Goal: Task Accomplishment & Management: Use online tool/utility

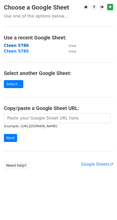
click at [20, 44] on strong "Cteen 5786" at bounding box center [16, 45] width 25 height 5
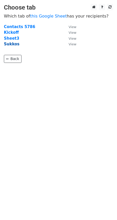
click at [10, 42] on strong "Sukkos" at bounding box center [11, 44] width 15 height 5
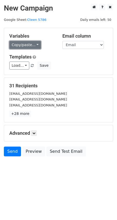
click at [22, 46] on link "Copy/paste..." at bounding box center [24, 45] width 31 height 8
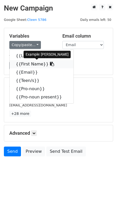
click at [29, 63] on link "{{First Name}}" at bounding box center [42, 64] width 64 height 8
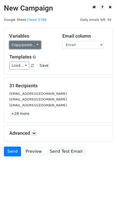
click at [20, 47] on link "Copy/paste..." at bounding box center [24, 45] width 31 height 8
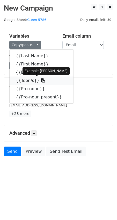
click at [41, 82] on icon at bounding box center [43, 80] width 4 height 4
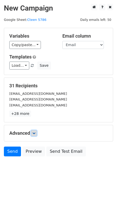
click at [33, 132] on icon at bounding box center [33, 133] width 3 height 3
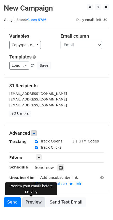
click at [36, 199] on link "Preview" at bounding box center [33, 203] width 23 height 10
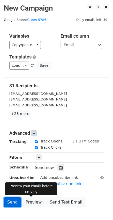
click at [14, 201] on link "Send" at bounding box center [12, 203] width 17 height 10
